Goal: Download file/media

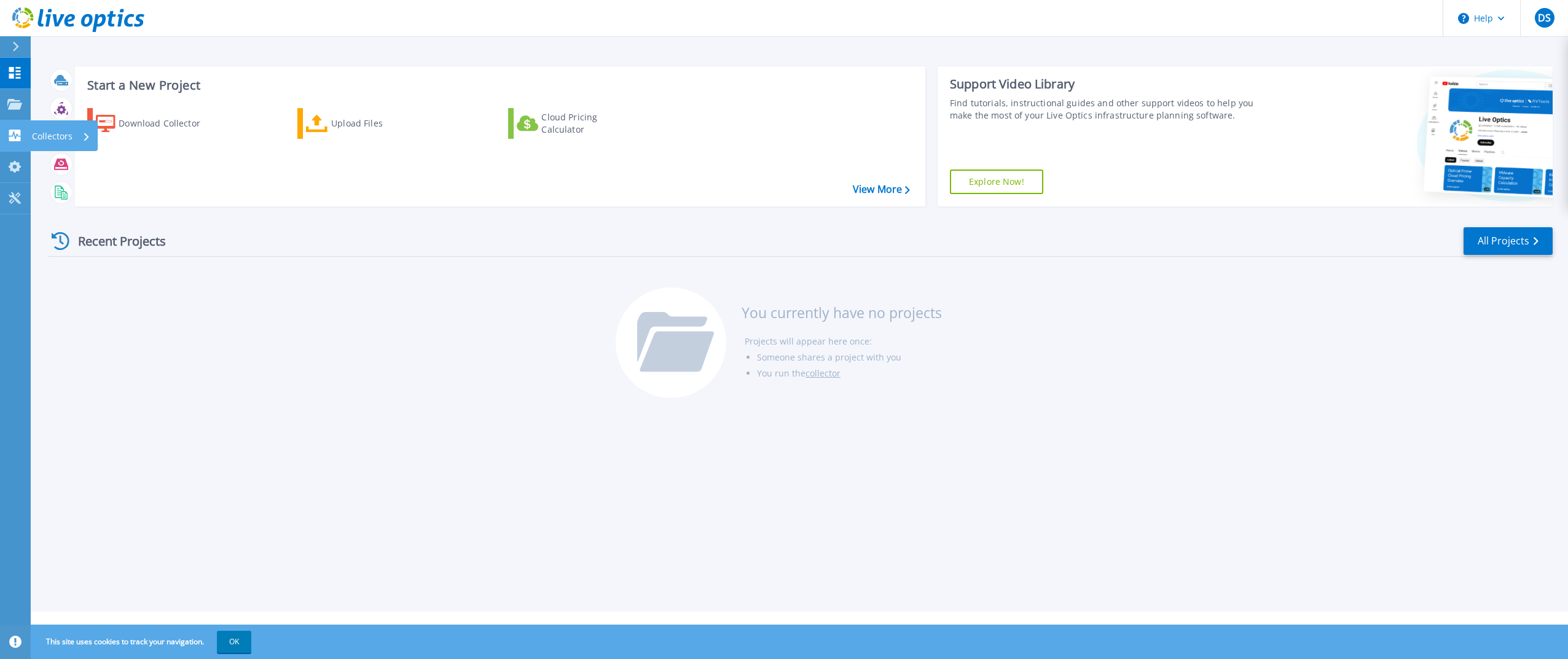
click at [19, 137] on icon at bounding box center [15, 136] width 12 height 12
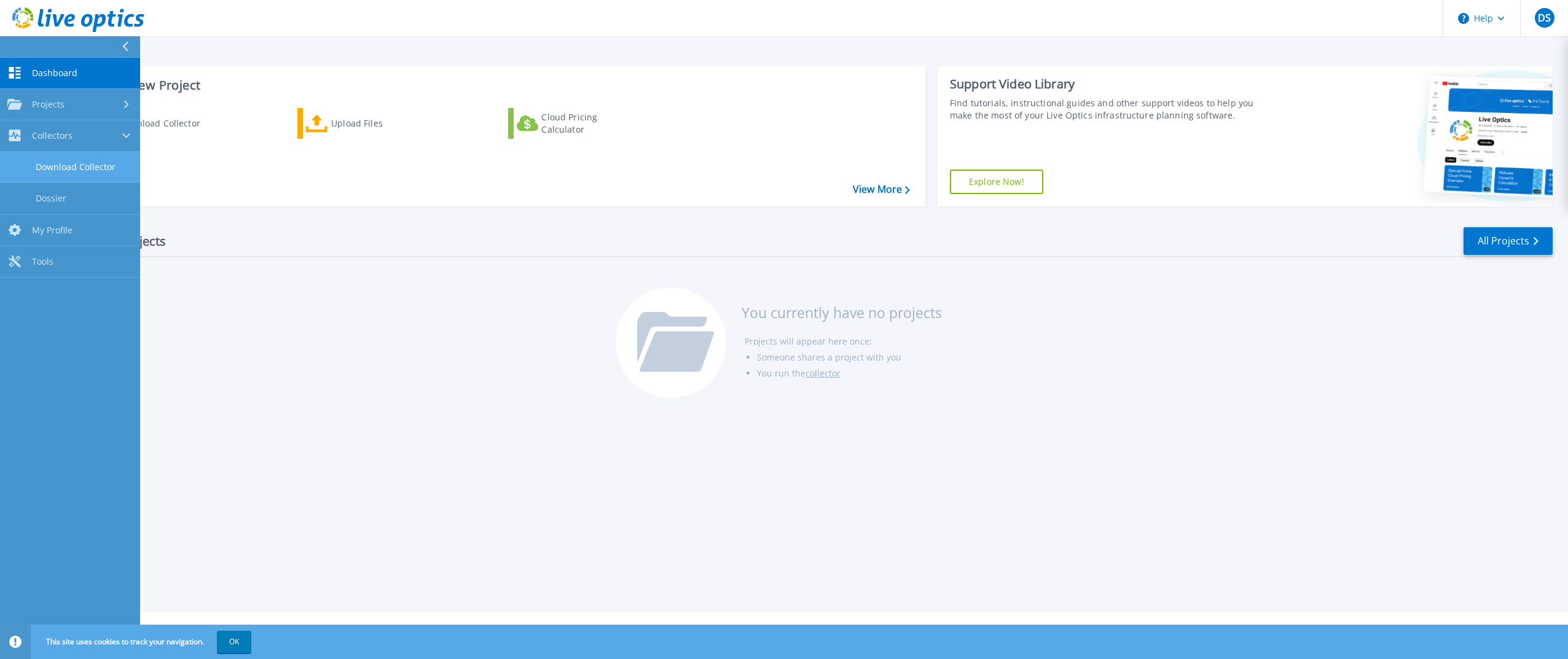
click at [74, 160] on link "Download Collector" at bounding box center [70, 168] width 140 height 32
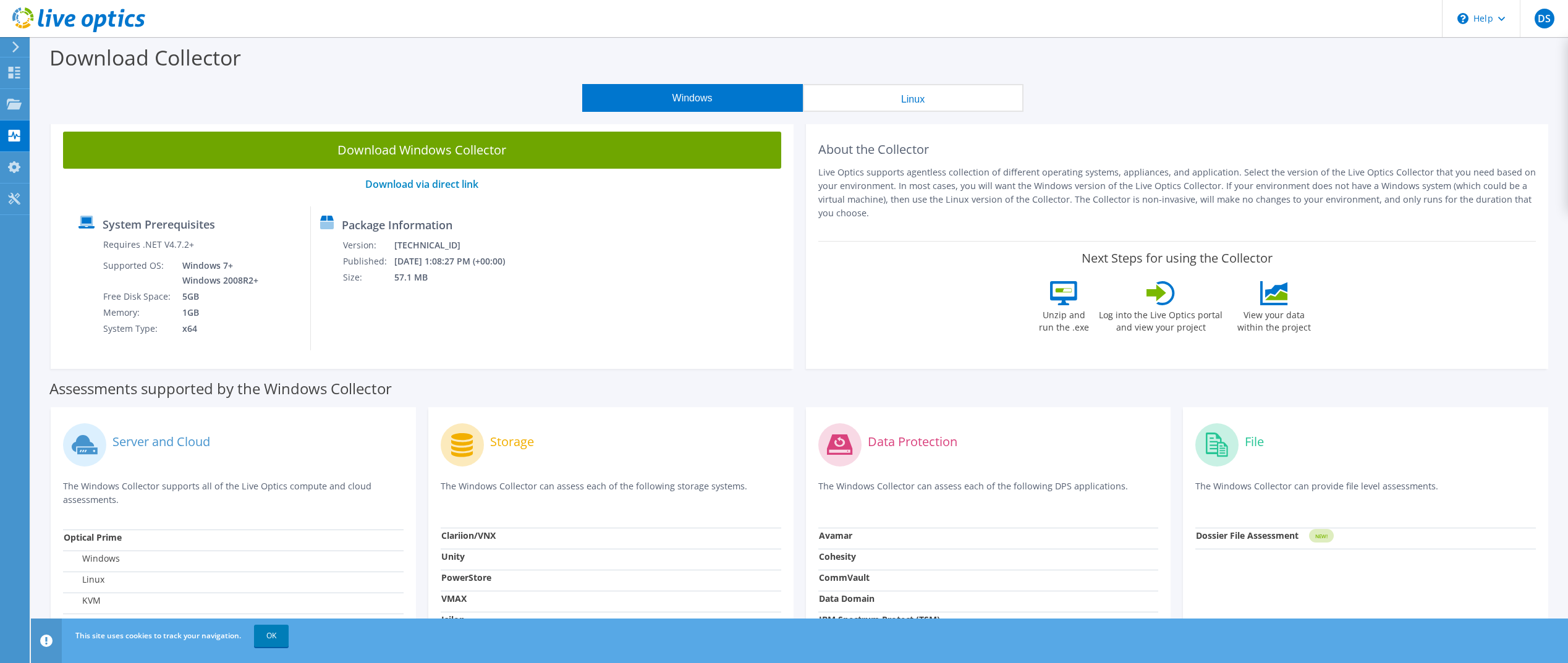
click at [425, 152] on link "Download Windows Collector" at bounding box center [422, 150] width 718 height 37
